Goal: Task Accomplishment & Management: Complete application form

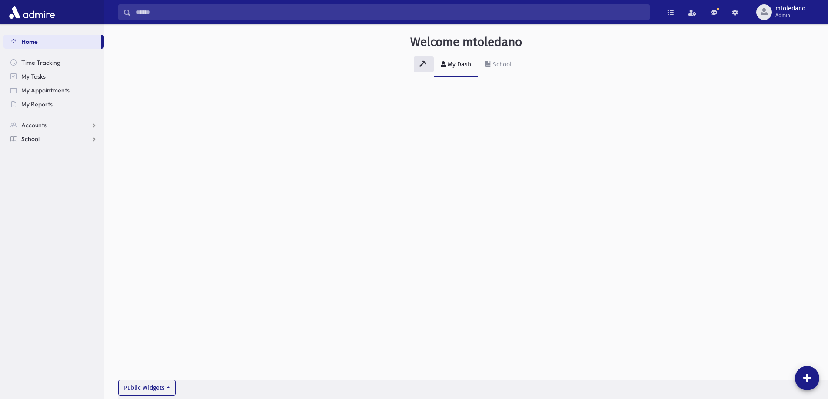
click at [23, 141] on span "School" at bounding box center [30, 139] width 18 height 8
click at [53, 168] on span "Attendance" at bounding box center [42, 167] width 32 height 8
drag, startPoint x: 35, startPoint y: 180, endPoint x: 36, endPoint y: 174, distance: 5.7
click at [35, 179] on span "Entry" at bounding box center [40, 181] width 15 height 8
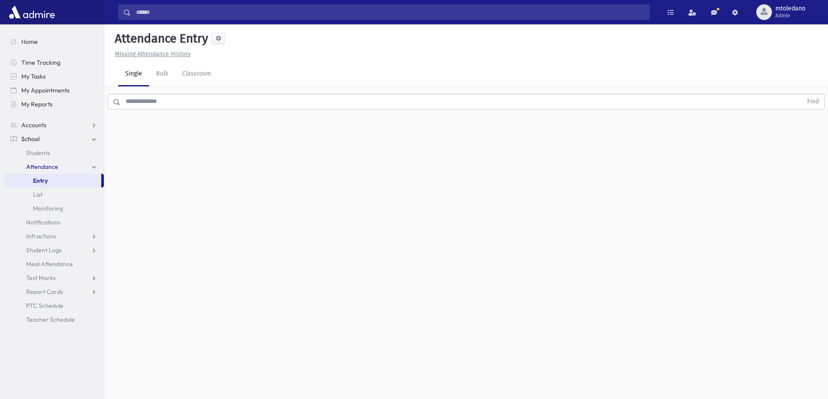
click at [123, 95] on input "text" at bounding box center [461, 102] width 682 height 16
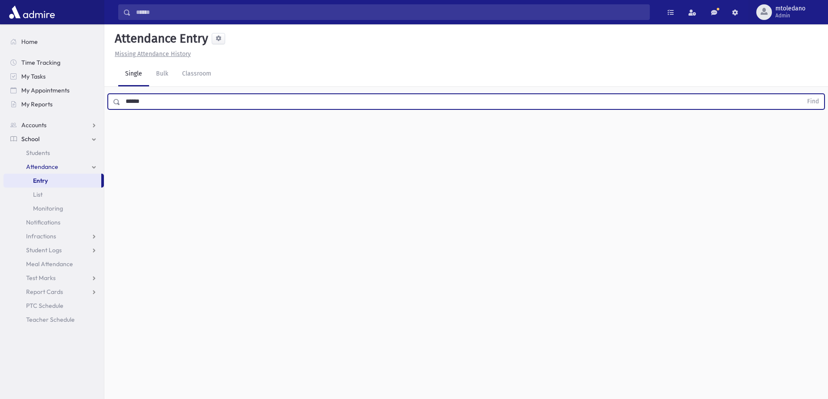
click at [802, 94] on button "Find" at bounding box center [813, 101] width 22 height 15
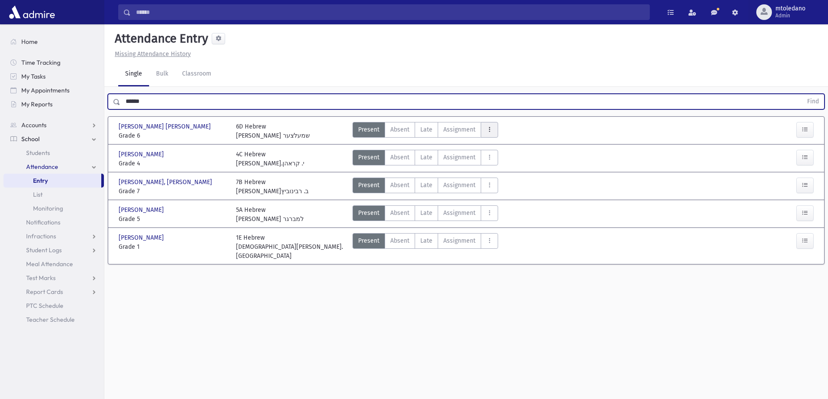
click at [493, 132] on button "AttTypes" at bounding box center [489, 130] width 17 height 16
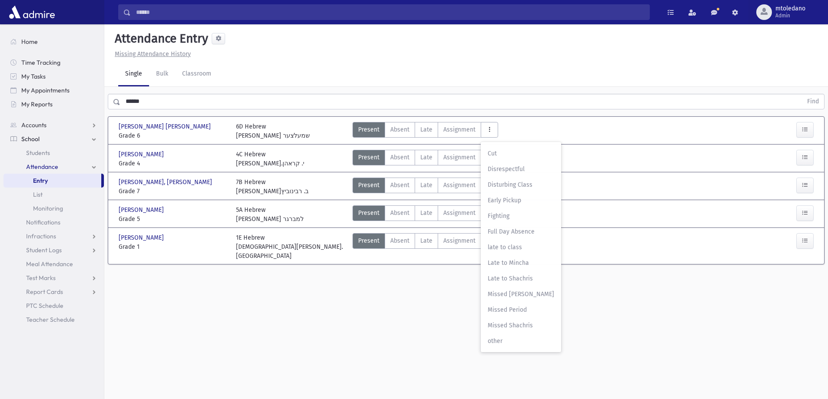
click at [515, 250] on span "late to class" at bounding box center [521, 247] width 66 height 9
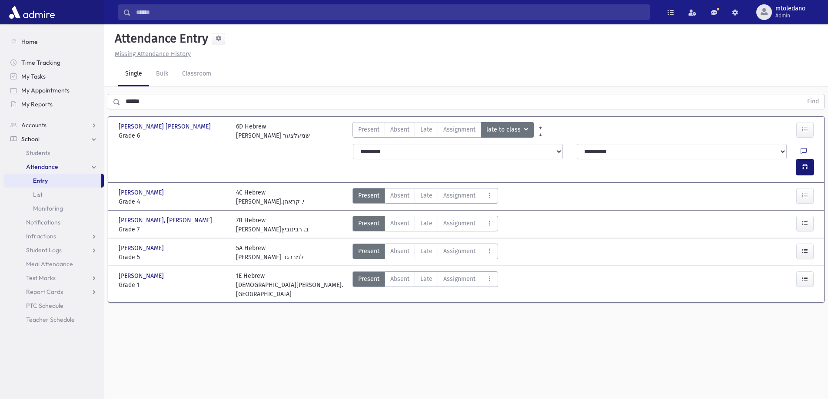
click at [803, 163] on icon "button" at bounding box center [805, 166] width 6 height 7
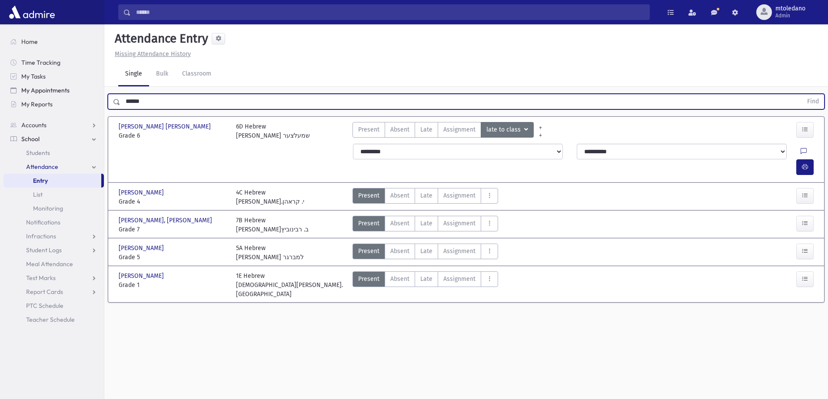
drag, startPoint x: 132, startPoint y: 100, endPoint x: 25, endPoint y: 92, distance: 106.8
click at [31, 96] on div "Search Results All Accounts" at bounding box center [414, 209] width 828 height 419
click at [802, 94] on button "Find" at bounding box center [813, 101] width 22 height 15
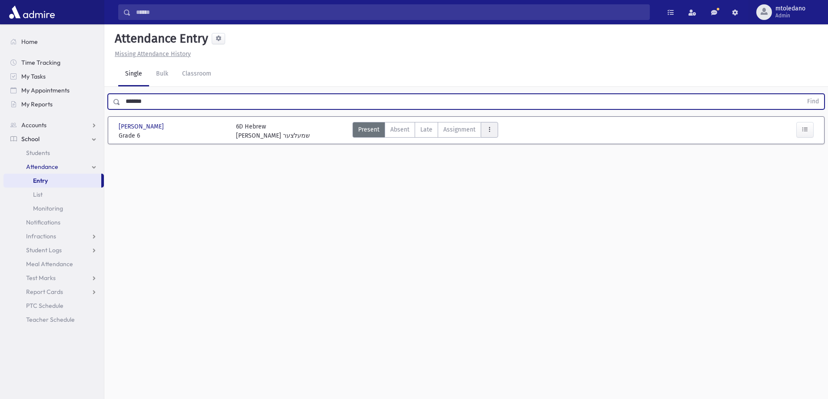
click at [492, 131] on button "AttTypes" at bounding box center [489, 130] width 17 height 16
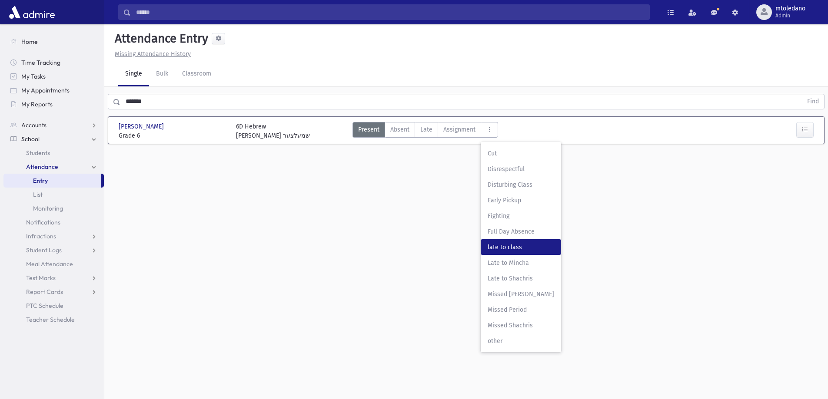
click at [505, 251] on span "late to class" at bounding box center [521, 247] width 66 height 9
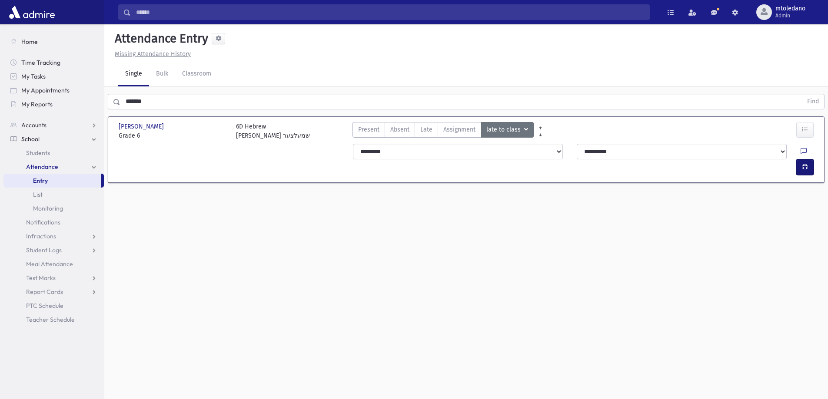
click at [803, 159] on button "button" at bounding box center [804, 167] width 17 height 16
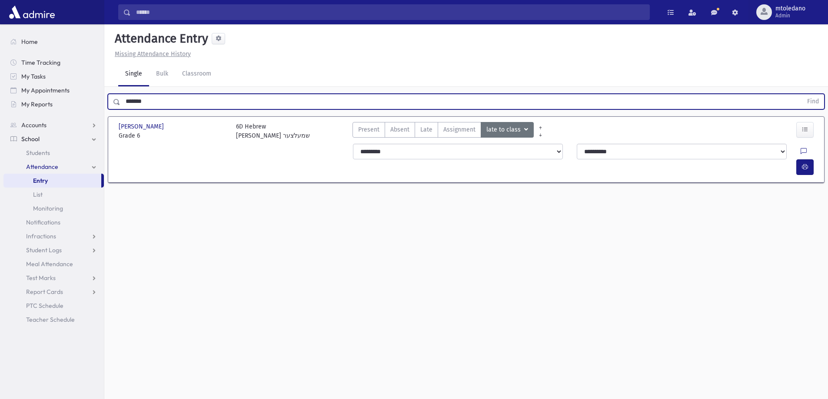
drag, startPoint x: 149, startPoint y: 107, endPoint x: -2, endPoint y: 106, distance: 151.2
click at [0, 106] on html "Search Results All Accounts Students" at bounding box center [414, 199] width 828 height 399
click at [802, 94] on button "Find" at bounding box center [813, 101] width 22 height 15
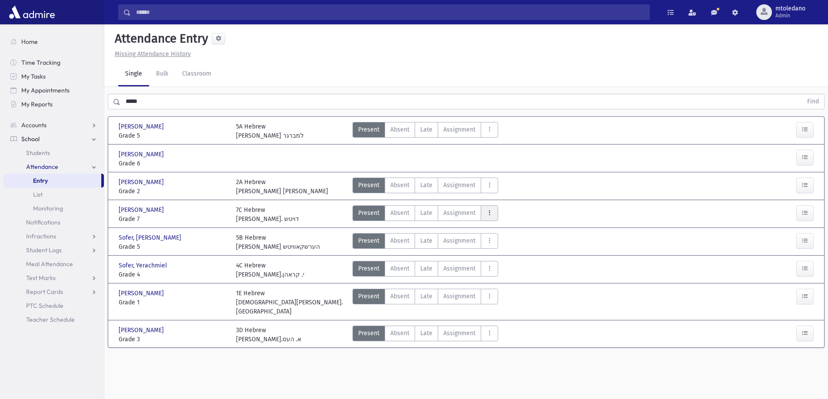
click at [481, 214] on button "AttTypes" at bounding box center [489, 214] width 17 height 16
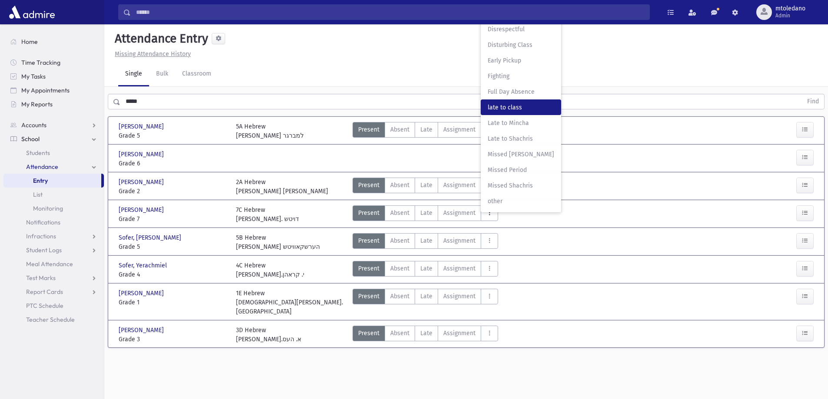
click at [513, 106] on span "late to class" at bounding box center [521, 107] width 66 height 9
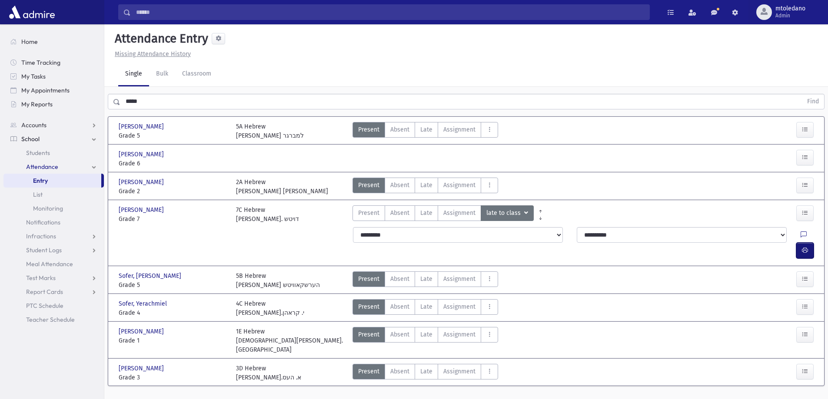
click at [806, 247] on icon "button" at bounding box center [805, 250] width 6 height 7
click at [145, 99] on input "*****" at bounding box center [461, 102] width 682 height 16
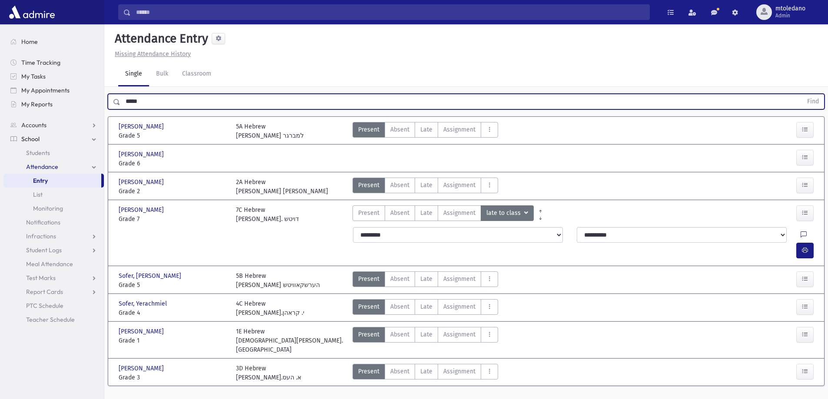
drag, startPoint x: 145, startPoint y: 102, endPoint x: -58, endPoint y: 62, distance: 206.9
click at [0, 62] on html "Search Results All Accounts Students" at bounding box center [414, 199] width 828 height 399
click at [802, 94] on button "Find" at bounding box center [813, 101] width 22 height 15
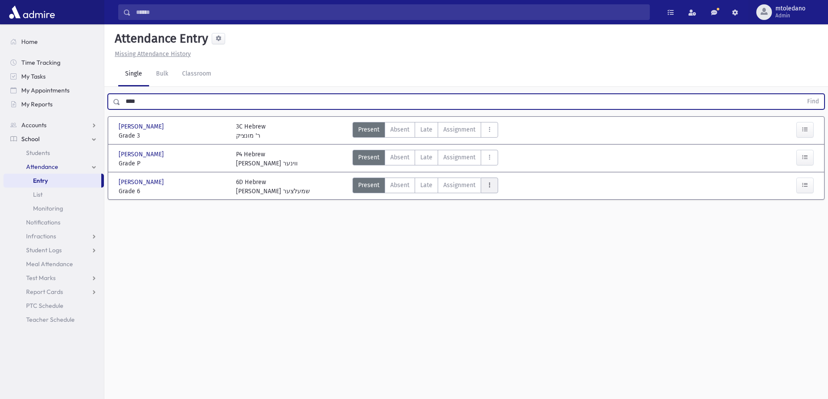
click at [493, 189] on button "AttTypes" at bounding box center [489, 186] width 17 height 16
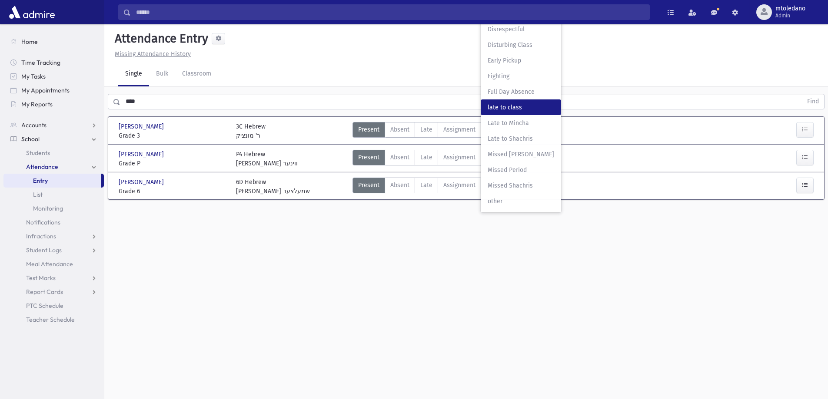
click at [497, 106] on span "late to class" at bounding box center [521, 107] width 66 height 9
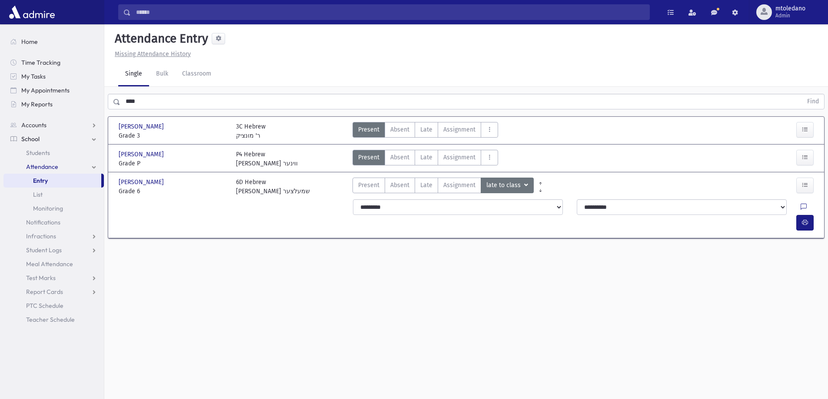
click at [800, 204] on div at bounding box center [808, 207] width 17 height 16
click at [802, 219] on icon "button" at bounding box center [805, 222] width 6 height 7
drag, startPoint x: 160, startPoint y: 106, endPoint x: 34, endPoint y: 104, distance: 126.5
click at [42, 103] on div "Search Results All Accounts" at bounding box center [414, 209] width 828 height 419
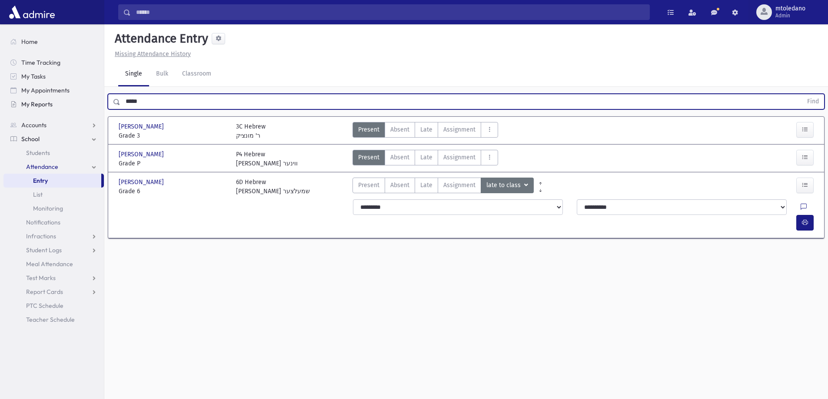
click at [802, 94] on button "Find" at bounding box center [813, 101] width 22 height 15
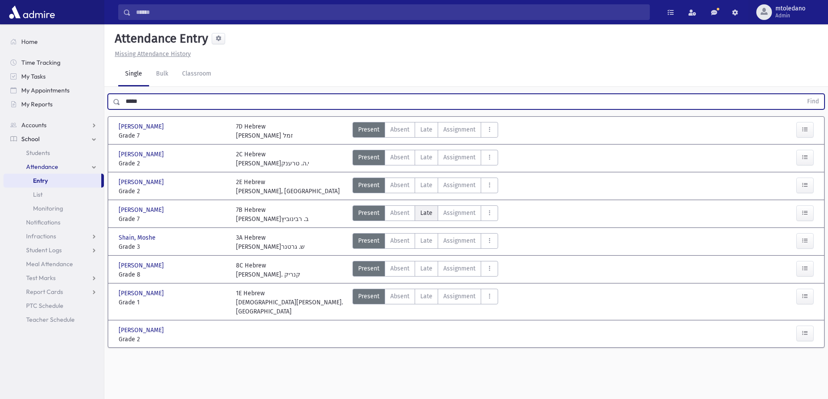
click at [422, 216] on span "Late" at bounding box center [426, 213] width 12 height 9
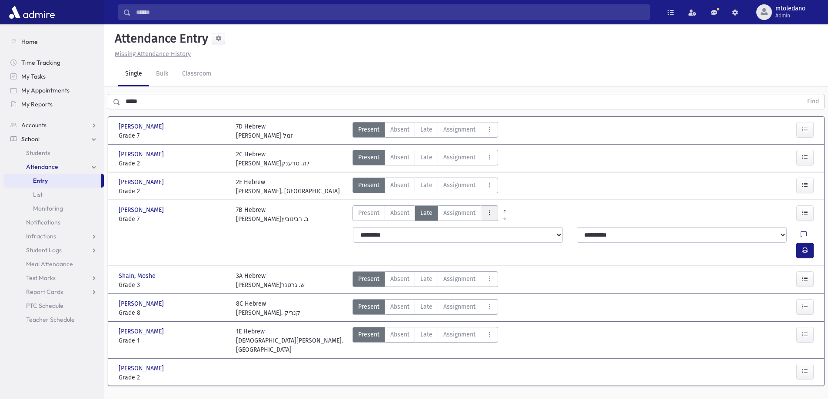
click at [488, 215] on icon "AttTypes" at bounding box center [489, 212] width 6 height 7
click at [557, 210] on div "Present P Absent A Late Late Assignment Assignment Cut C Disrespectful" at bounding box center [554, 215] width 410 height 18
click at [811, 243] on button "button" at bounding box center [804, 251] width 17 height 16
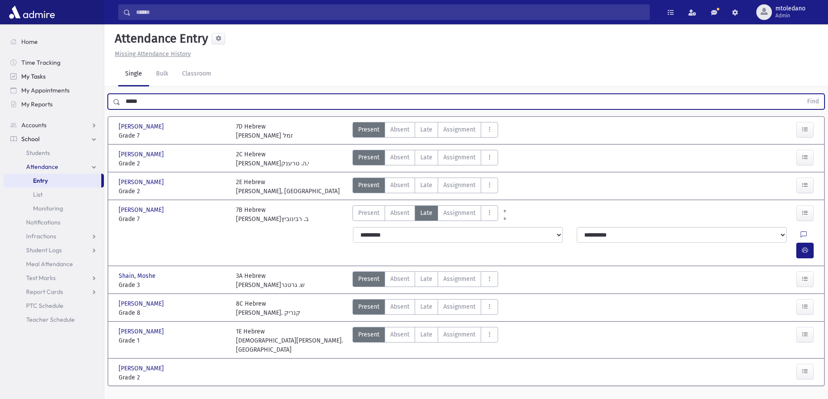
drag, startPoint x: 94, startPoint y: 97, endPoint x: 7, endPoint y: 78, distance: 89.1
click at [18, 87] on div "Search Results All Accounts" at bounding box center [414, 209] width 828 height 419
click at [802, 94] on button "Find" at bounding box center [813, 101] width 22 height 15
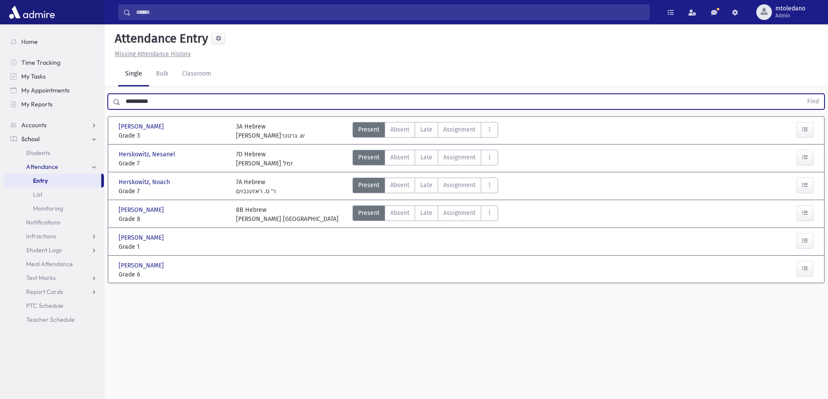
drag, startPoint x: 161, startPoint y: 105, endPoint x: -46, endPoint y: 104, distance: 206.8
click at [0, 104] on html "Search Results All Accounts Students" at bounding box center [414, 199] width 828 height 399
click at [802, 94] on button "Find" at bounding box center [813, 101] width 22 height 15
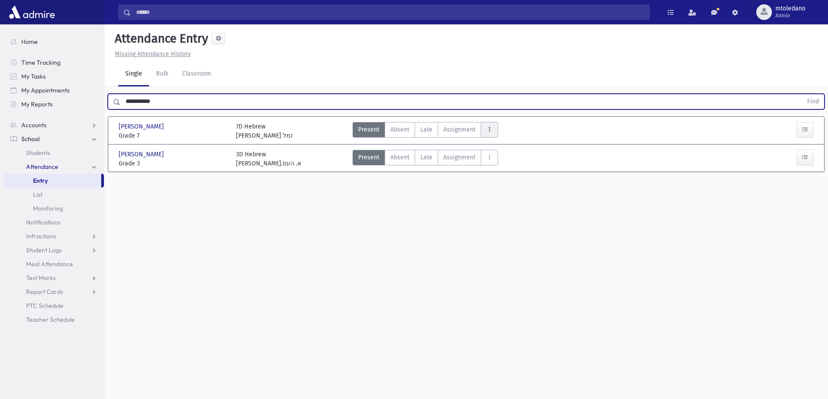
click at [491, 125] on button "AttTypes" at bounding box center [489, 130] width 17 height 16
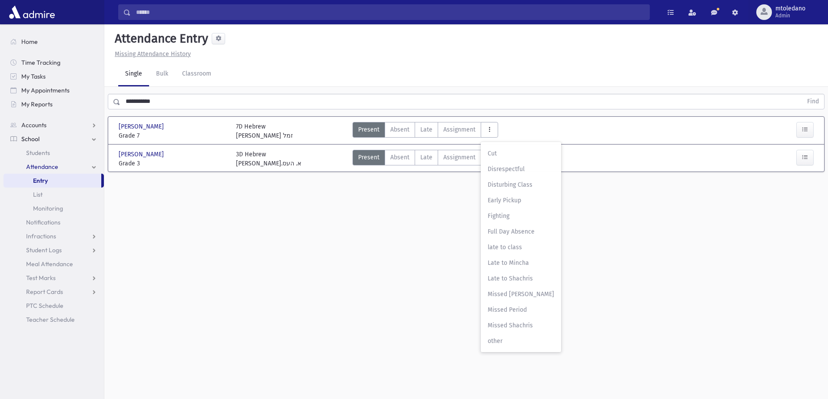
drag, startPoint x: 509, startPoint y: 249, endPoint x: 538, endPoint y: 243, distance: 29.7
click at [509, 248] on span "late to class" at bounding box center [521, 247] width 66 height 9
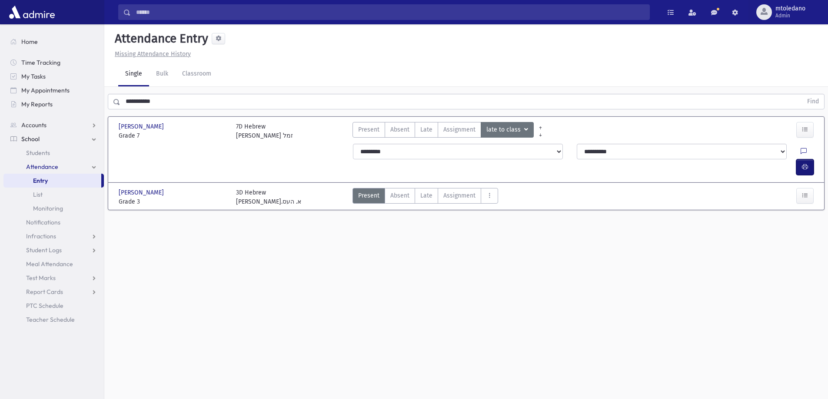
click at [799, 159] on button "button" at bounding box center [804, 167] width 17 height 16
drag, startPoint x: 174, startPoint y: 106, endPoint x: -38, endPoint y: 120, distance: 213.0
click at [0, 120] on html "Search Results All Accounts Students" at bounding box center [414, 199] width 828 height 399
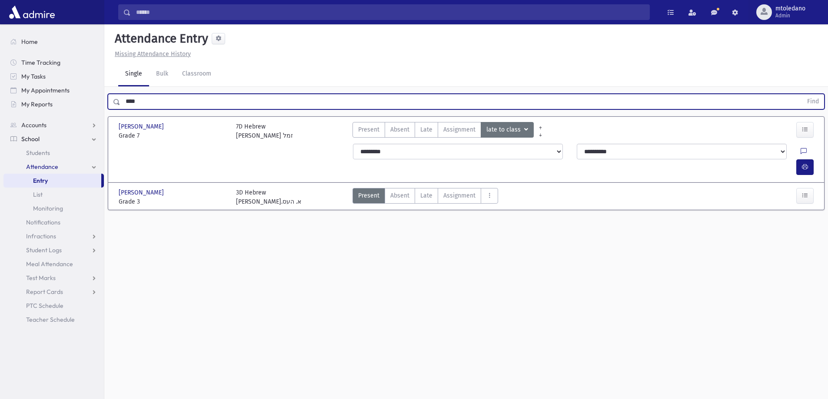
click at [802, 94] on button "Find" at bounding box center [813, 101] width 22 height 15
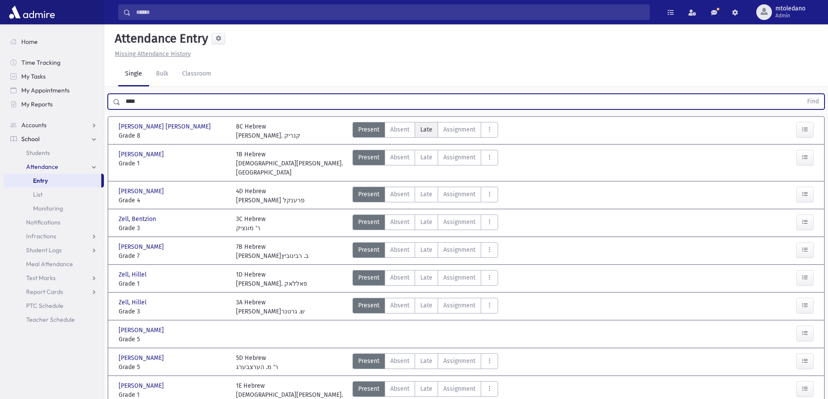
click at [424, 128] on span "Late" at bounding box center [426, 129] width 12 height 9
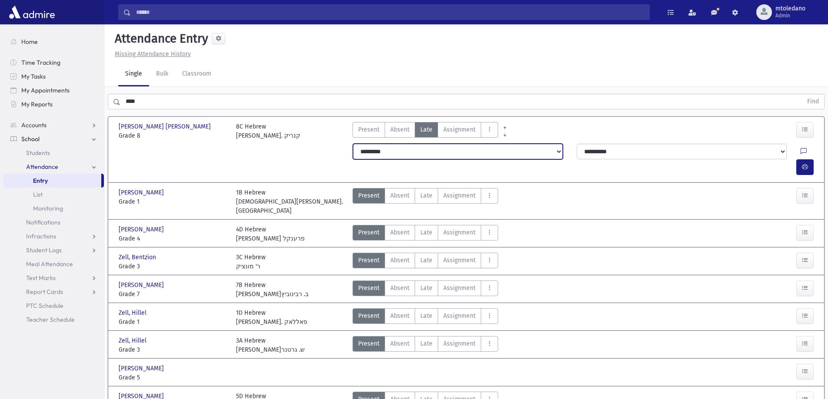
click at [405, 146] on select "**********" at bounding box center [458, 152] width 210 height 16
click at [353, 144] on select "**********" at bounding box center [458, 152] width 210 height 16
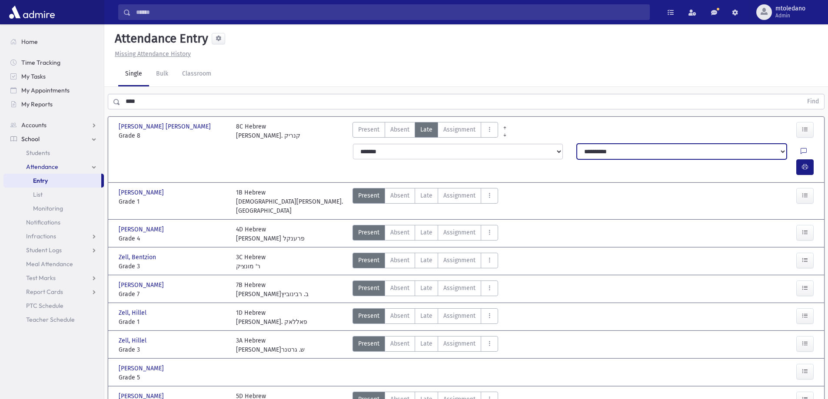
drag, startPoint x: 649, startPoint y: 151, endPoint x: 644, endPoint y: 149, distance: 5.3
click at [649, 151] on select "**********" at bounding box center [682, 152] width 210 height 16
click at [577, 144] on select "**********" at bounding box center [682, 152] width 210 height 16
click at [807, 163] on icon "button" at bounding box center [805, 166] width 6 height 7
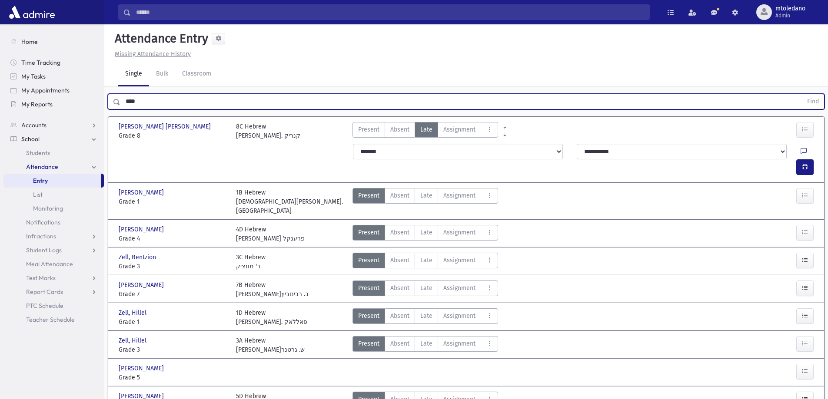
drag, startPoint x: 143, startPoint y: 97, endPoint x: 96, endPoint y: 110, distance: 49.1
click at [96, 110] on div "Search Results All Accounts" at bounding box center [414, 255] width 828 height 511
click at [802, 94] on button "Find" at bounding box center [813, 101] width 22 height 15
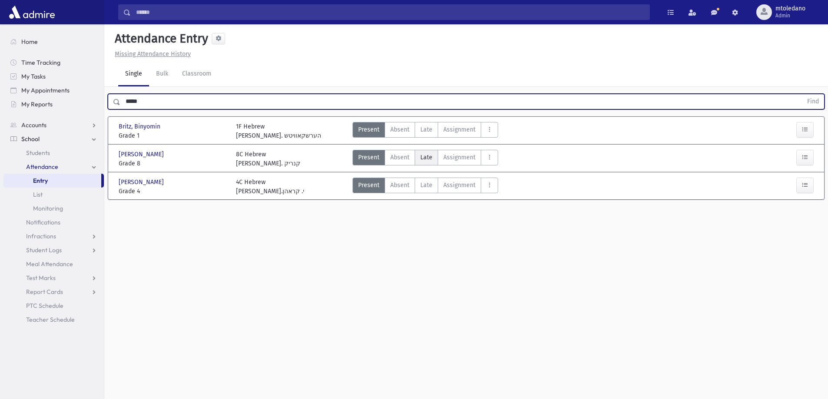
click at [434, 157] on label "Late Late" at bounding box center [426, 158] width 23 height 16
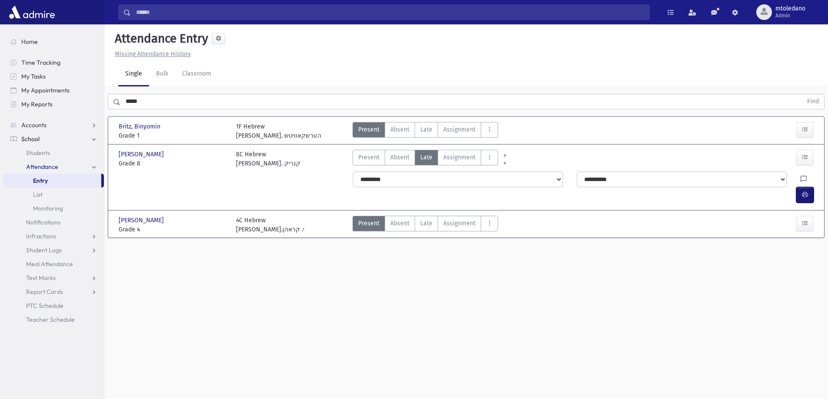
click at [806, 191] on icon "button" at bounding box center [805, 194] width 6 height 7
drag, startPoint x: 158, startPoint y: 103, endPoint x: 20, endPoint y: 96, distance: 138.3
click at [26, 97] on div "Search Results All Accounts" at bounding box center [414, 209] width 828 height 419
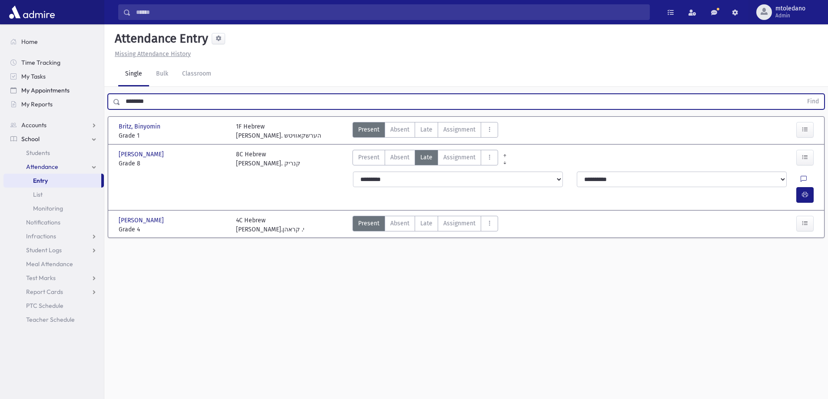
click at [802, 94] on button "Find" at bounding box center [813, 101] width 22 height 15
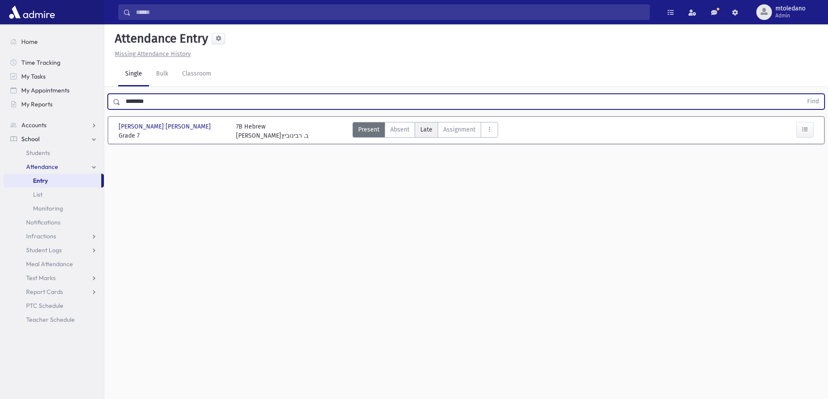
click at [432, 127] on label "Late Late" at bounding box center [426, 130] width 23 height 16
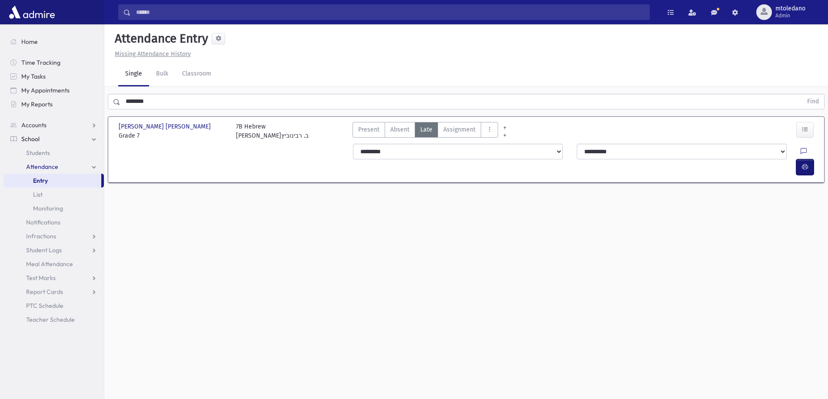
click at [801, 159] on button "button" at bounding box center [804, 167] width 17 height 16
drag, startPoint x: 160, startPoint y: 105, endPoint x: -79, endPoint y: 113, distance: 239.6
click at [0, 113] on html "Search Results All Accounts Students" at bounding box center [414, 199] width 828 height 399
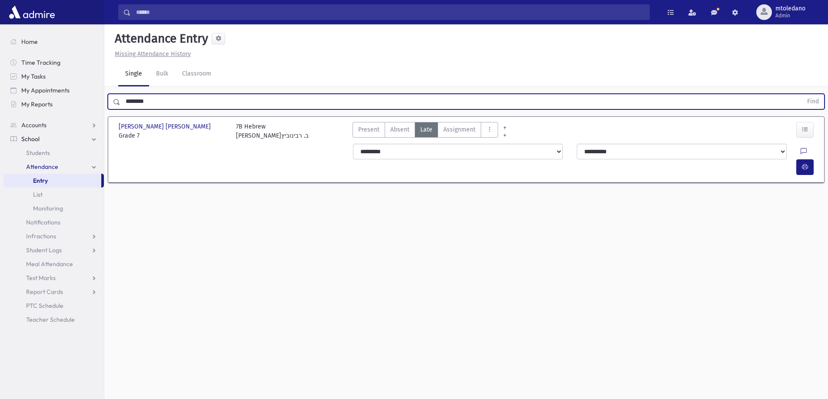
type input "********"
click at [802, 94] on button "Find" at bounding box center [813, 101] width 22 height 15
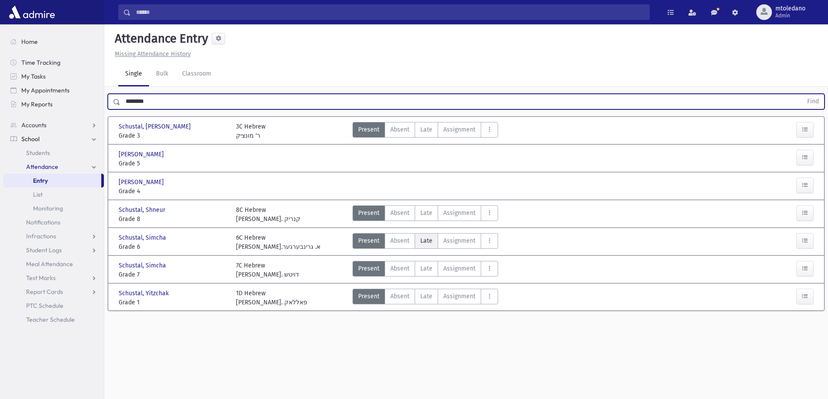
click at [428, 241] on span "Late" at bounding box center [426, 240] width 12 height 9
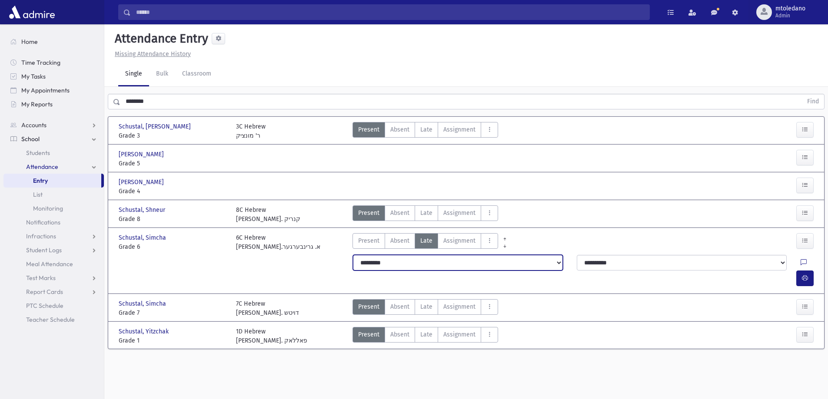
click at [369, 263] on select "**********" at bounding box center [458, 263] width 210 height 16
click at [353, 255] on select "**********" at bounding box center [458, 263] width 210 height 16
click at [805, 275] on icon "button" at bounding box center [805, 278] width 6 height 7
click at [412, 214] on label "Absent A" at bounding box center [400, 214] width 30 height 16
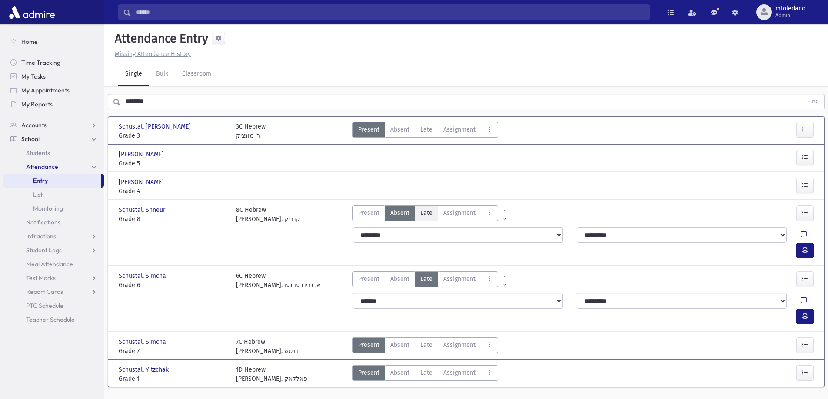
click at [422, 212] on span "Late" at bounding box center [426, 213] width 12 height 9
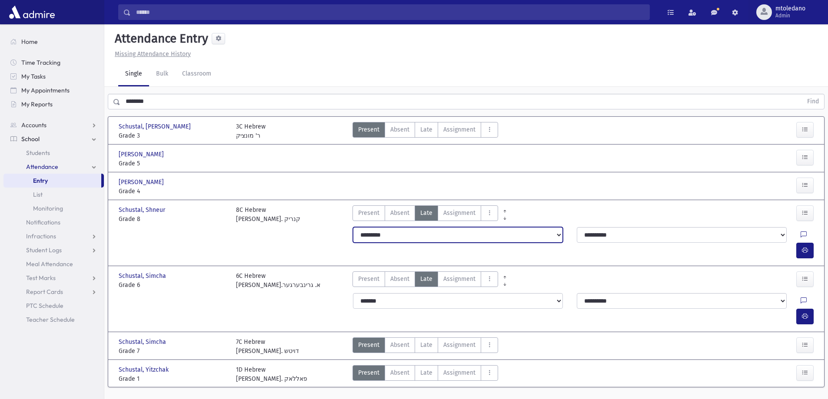
click at [398, 233] on select "**********" at bounding box center [458, 235] width 210 height 16
select select "*******"
click at [353, 227] on select "**********" at bounding box center [458, 235] width 210 height 16
click at [803, 247] on icon "button" at bounding box center [805, 250] width 6 height 7
drag, startPoint x: 163, startPoint y: 99, endPoint x: -185, endPoint y: 48, distance: 351.4
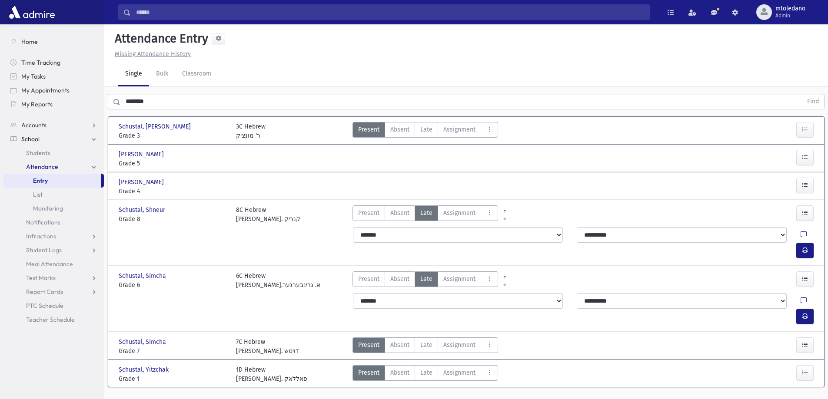
click at [0, 48] on html "Search Results All Accounts Students" at bounding box center [414, 199] width 828 height 399
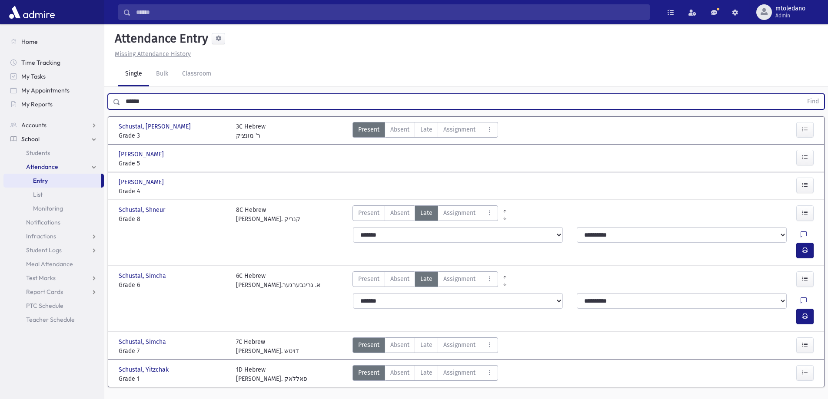
click at [802, 94] on button "Find" at bounding box center [813, 101] width 22 height 15
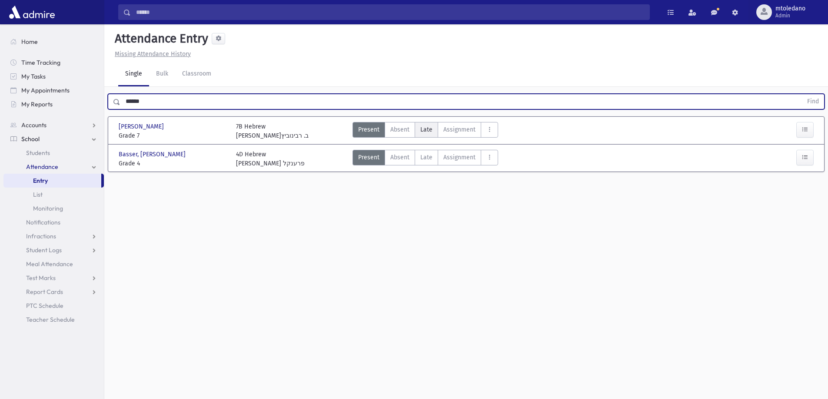
click at [431, 131] on span "Late" at bounding box center [426, 129] width 12 height 9
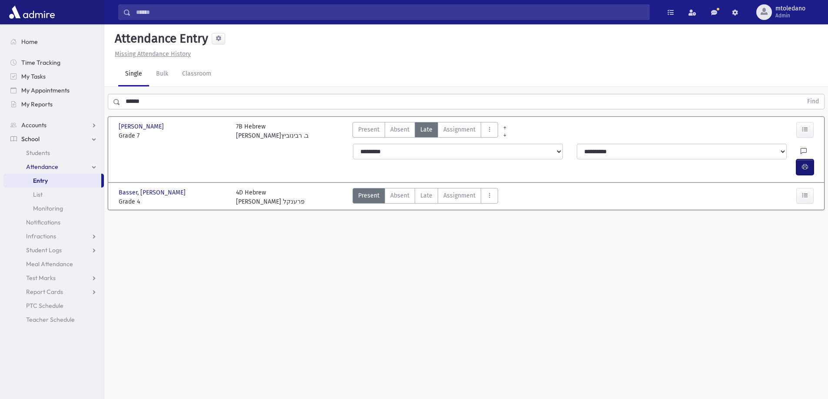
click at [803, 159] on button "button" at bounding box center [804, 167] width 17 height 16
drag, startPoint x: 151, startPoint y: 101, endPoint x: -193, endPoint y: 7, distance: 356.3
click at [0, 7] on html "Search Results All Accounts Students" at bounding box center [414, 199] width 828 height 399
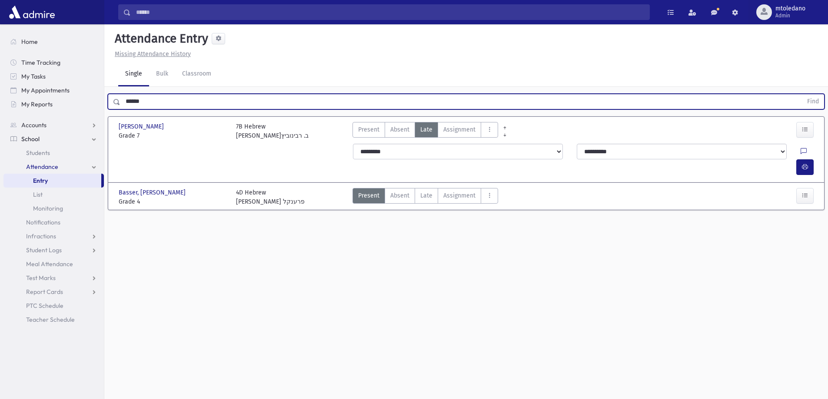
type input "******"
click at [802, 94] on button "Find" at bounding box center [813, 101] width 22 height 15
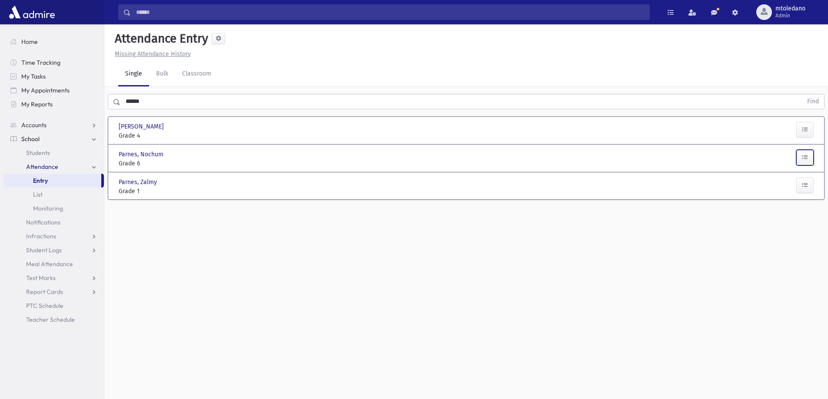
click at [804, 157] on icon "button" at bounding box center [805, 157] width 6 height 7
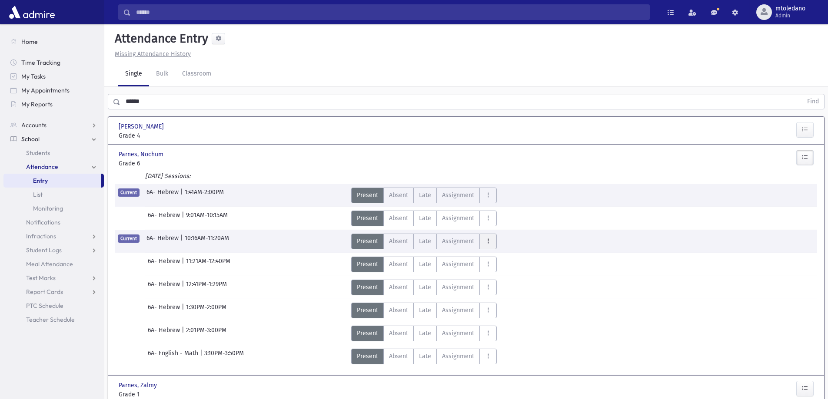
click at [491, 241] on button "AttTypes" at bounding box center [487, 242] width 17 height 16
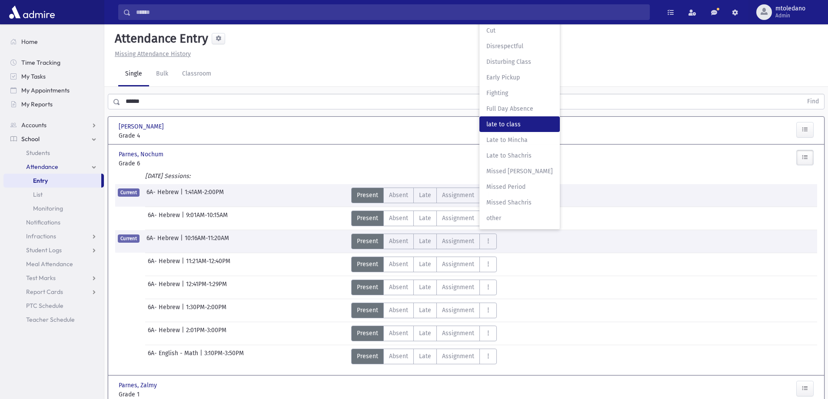
click at [515, 121] on span "late to class" at bounding box center [519, 124] width 66 height 9
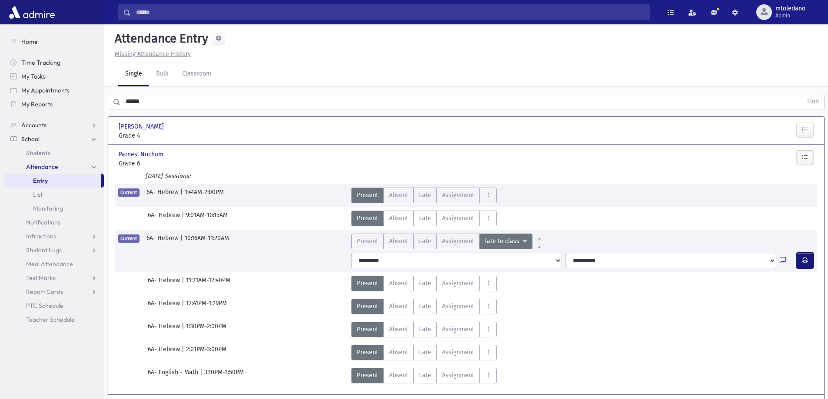
click at [803, 256] on button "button" at bounding box center [804, 261] width 17 height 16
